Goal: Communication & Community: Answer question/provide support

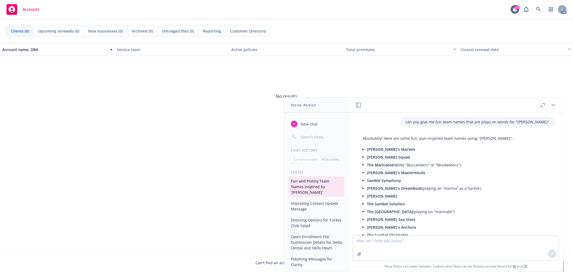
scroll to position [889, 0]
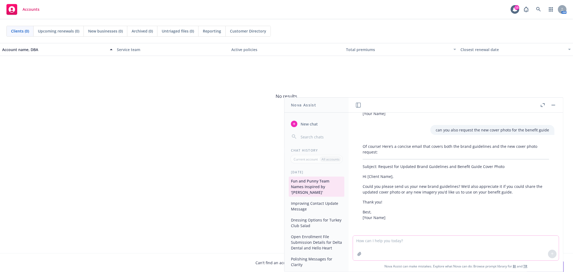
click at [480, 240] on textarea at bounding box center [456, 248] width 206 height 25
paste textarea "Hi [PERSON_NAME], Unfortunately, we can’t add subsections within the subsection…"
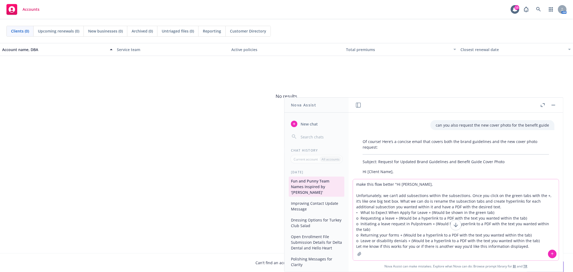
type textarea "make this flow better "Hi [PERSON_NAME], Unfortunately, we can’t add subsection…"
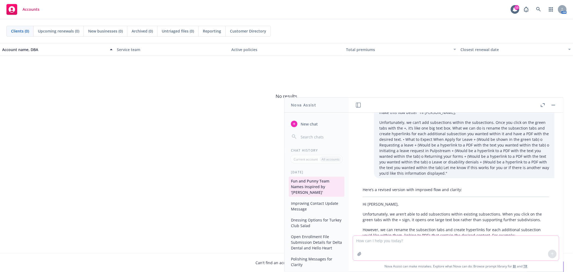
scroll to position [1087, 0]
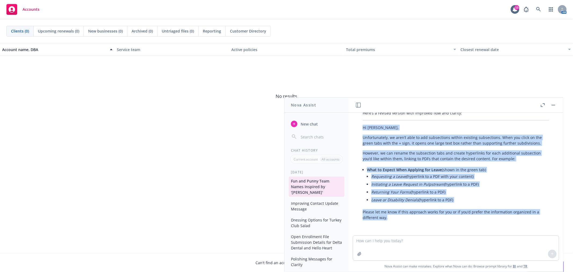
drag, startPoint x: 363, startPoint y: 125, endPoint x: 540, endPoint y: 215, distance: 199.0
click at [540, 215] on div "Here’s a revised version with improved flow and clarity: Hi [PERSON_NAME], Unfo…" at bounding box center [455, 165] width 197 height 114
copy div "Hi [PERSON_NAME], Unfortunately, we aren’t able to add subsections within exist…"
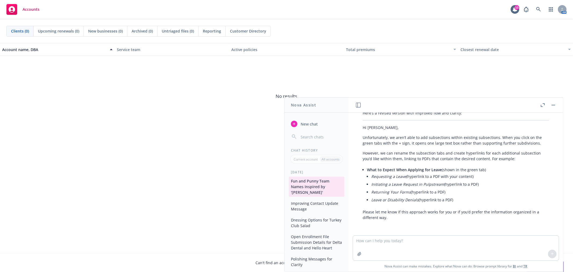
click at [251, 106] on span "No results" at bounding box center [286, 96] width 573 height 81
click at [415, 246] on textarea at bounding box center [456, 248] width 206 height 25
paste textarea "Does the 17 responses provided for the questionnaire apply to CA, [GEOGRAPHIC_D…"
type textarea "make this flow better "Does the 17 responses provided for the questionnaire app…"
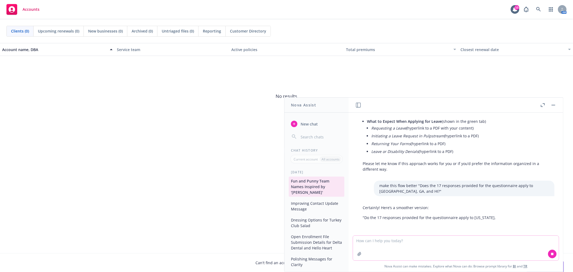
scroll to position [1135, 0]
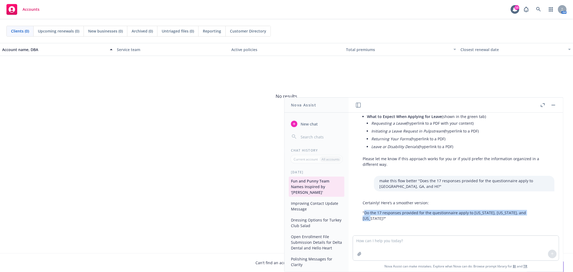
drag, startPoint x: 365, startPoint y: 218, endPoint x: 526, endPoint y: 221, distance: 161.2
click at [526, 221] on div "Certainly! Here’s a smoother version: "Do the 17 responses provided for the que…" at bounding box center [455, 211] width 197 height 26
copy p "Do the 17 responses provided for the questionnaire apply to [US_STATE], [US_STA…"
click at [487, 238] on textarea at bounding box center [456, 248] width 206 height 25
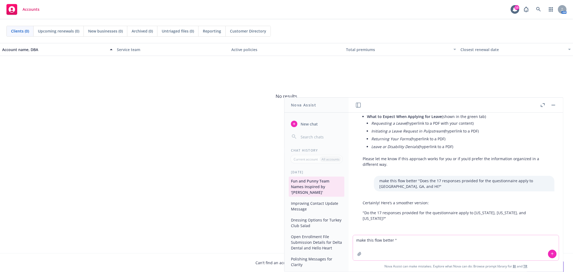
paste textarea "You gave information for CA memberships to the questions below, but can you con…"
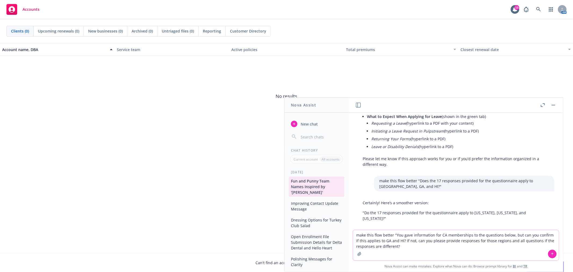
type textarea "make this flow better "You gave information for CA memberships to the questions…"
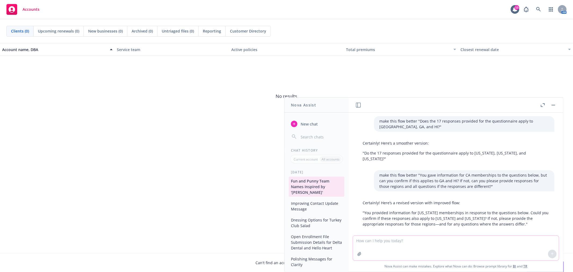
scroll to position [1200, 0]
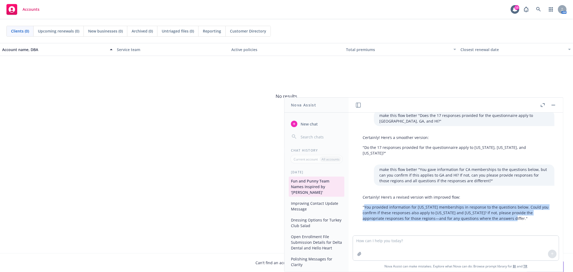
drag, startPoint x: 515, startPoint y: 216, endPoint x: 365, endPoint y: 207, distance: 150.7
click at [364, 207] on p ""You provided information for [US_STATE] memberships in response to the questio…" at bounding box center [456, 212] width 186 height 17
copy p "You provided information for [US_STATE] memberships in response to the question…"
